Goal: Information Seeking & Learning: Learn about a topic

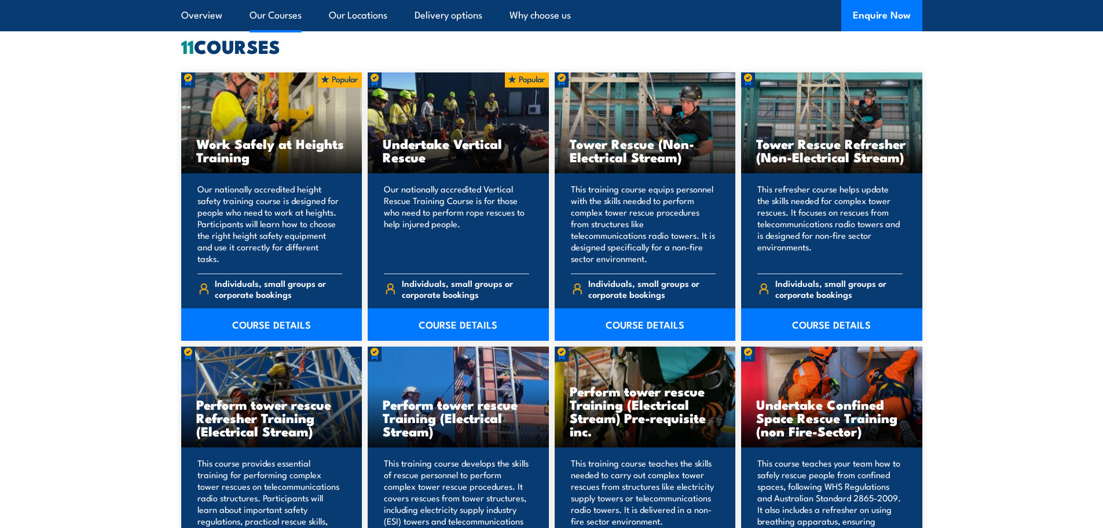
scroll to position [896, 0]
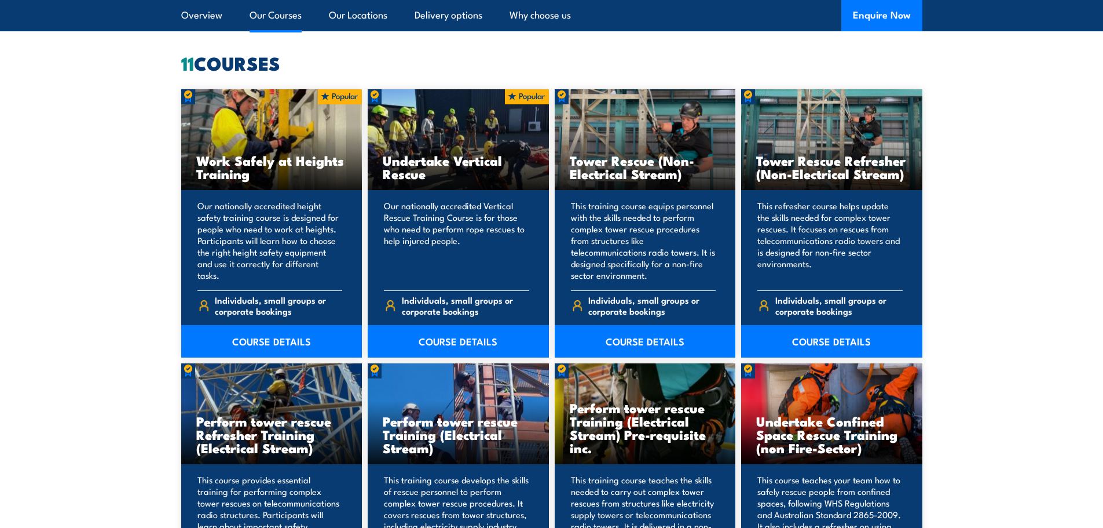
click at [274, 347] on link "COURSE DETAILS" at bounding box center [271, 341] width 181 height 32
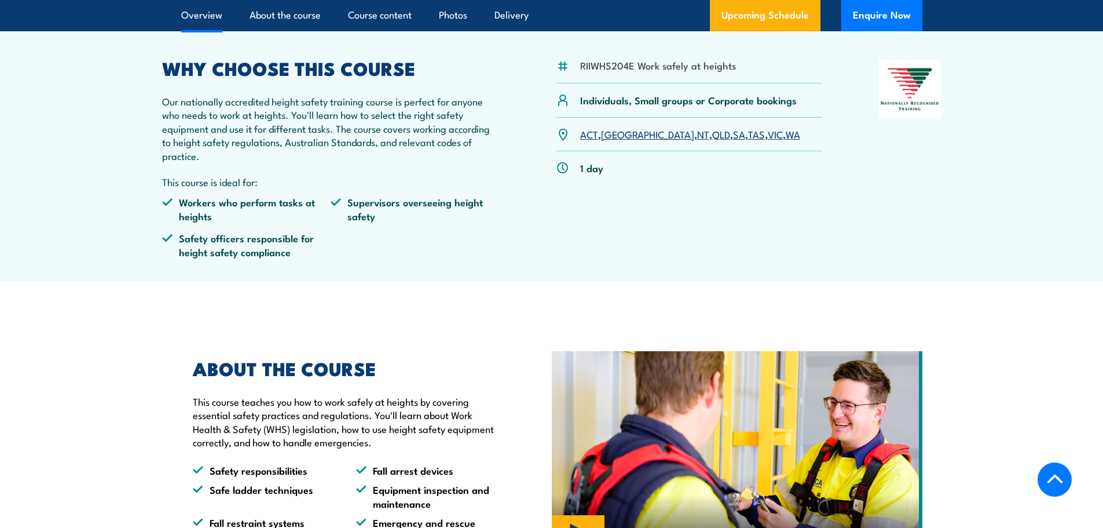
scroll to position [255, 0]
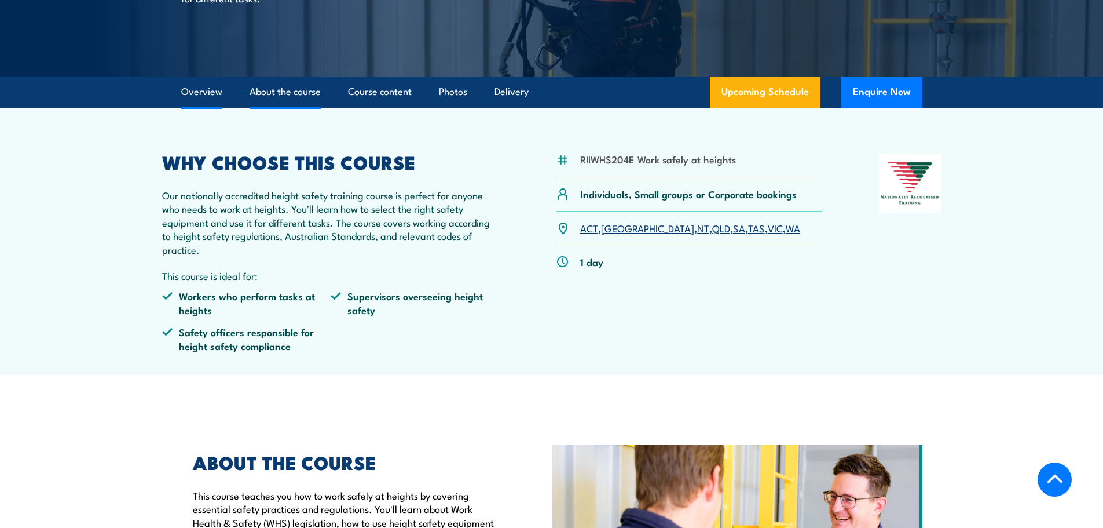
click at [276, 87] on link "About the course" at bounding box center [285, 91] width 71 height 31
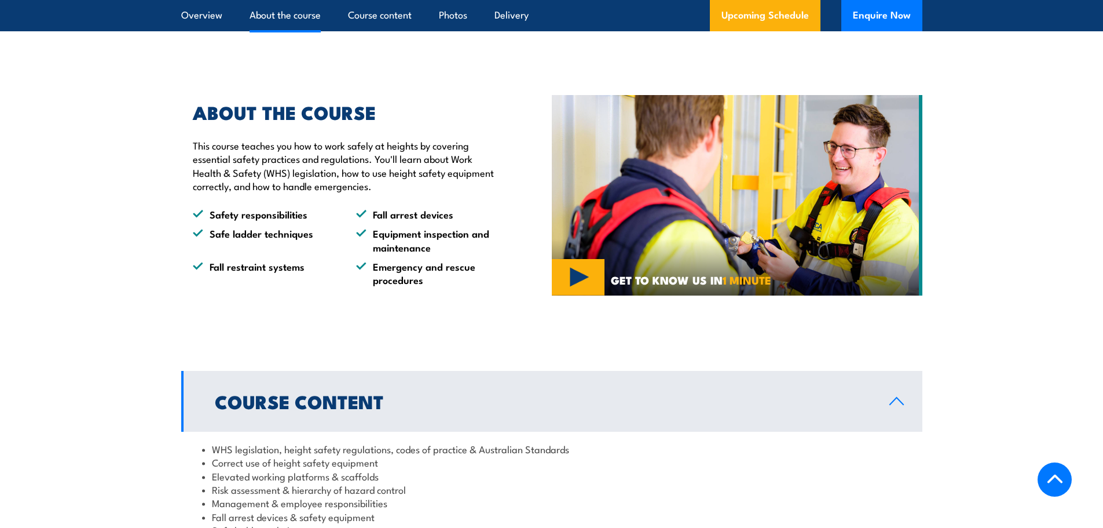
scroll to position [608, 0]
